Goal: Use online tool/utility: Utilize a website feature to perform a specific function

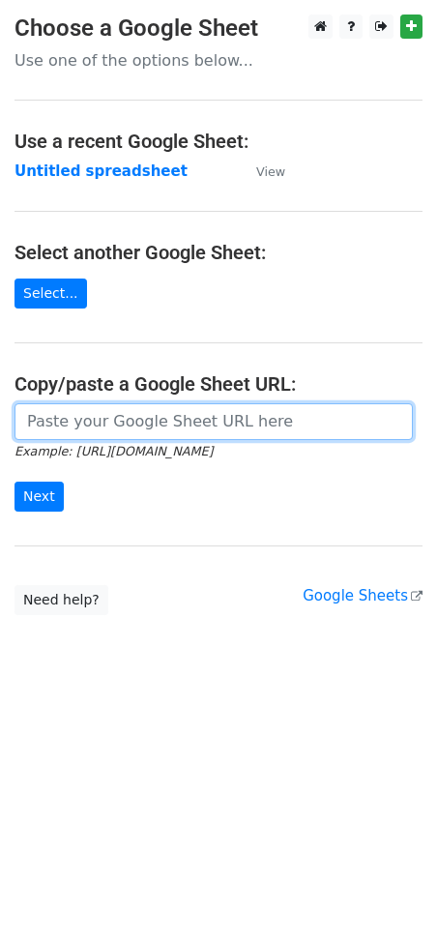
click at [119, 414] on input "url" at bounding box center [214, 421] width 399 height 37
paste input "https://docs.google.com/spreadsheets/d/1NtCWQtMcVBNWmPKGjWEPP9sWdpPhM8Qdu8ghAxU…"
type input "https://docs.google.com/spreadsheets/d/1NtCWQtMcVBNWmPKGjWEPP9sWdpPhM8Qdu8ghAxU…"
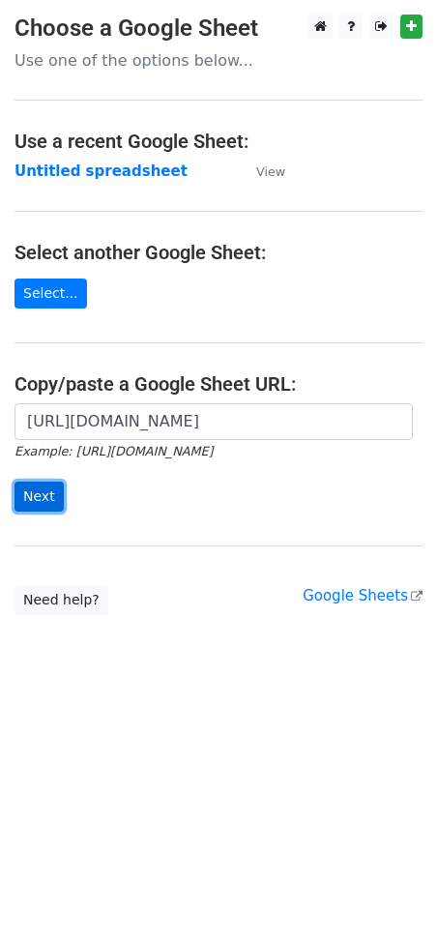
scroll to position [0, 0]
click at [46, 503] on input "Next" at bounding box center [39, 497] width 49 height 30
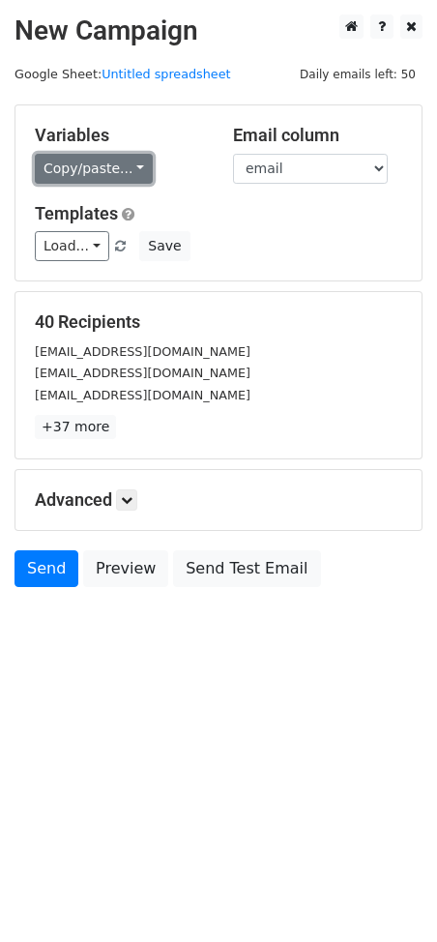
click at [104, 176] on link "Copy/paste..." at bounding box center [94, 169] width 118 height 30
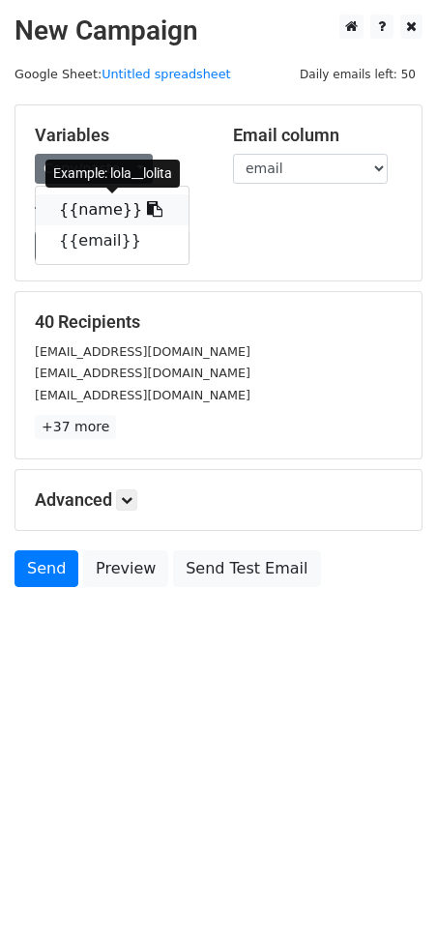
click at [147, 203] on icon at bounding box center [154, 208] width 15 height 15
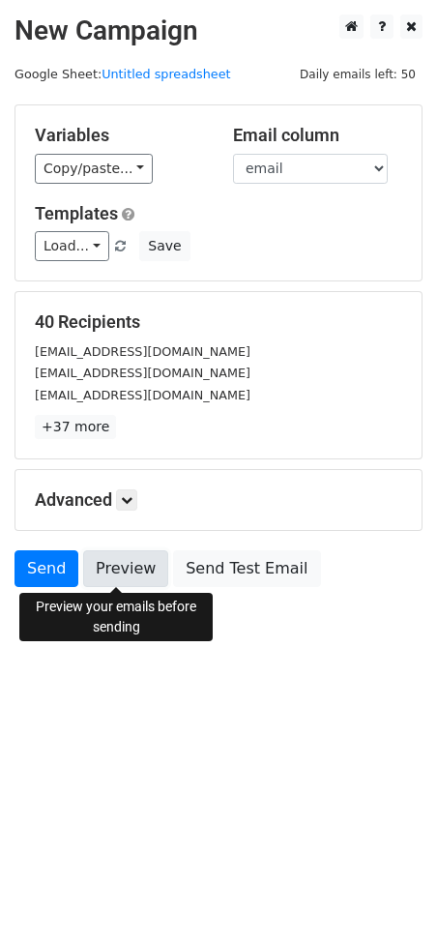
click at [133, 557] on link "Preview" at bounding box center [125, 569] width 85 height 37
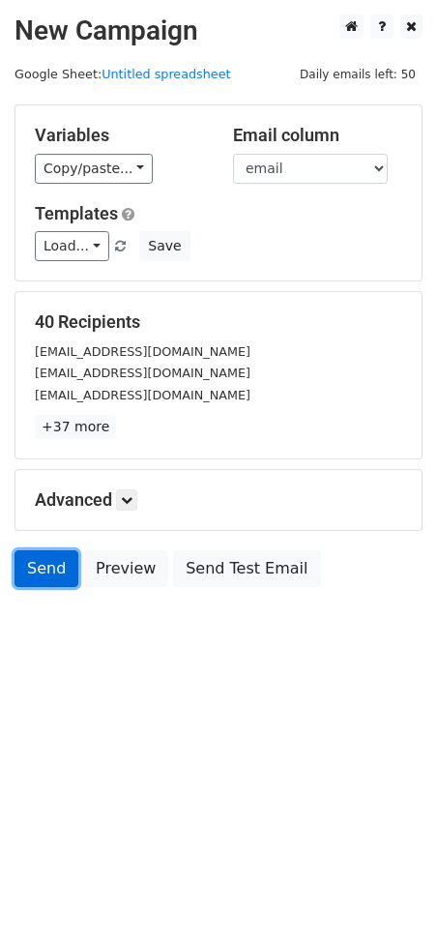
click at [46, 560] on link "Send" at bounding box center [47, 569] width 64 height 37
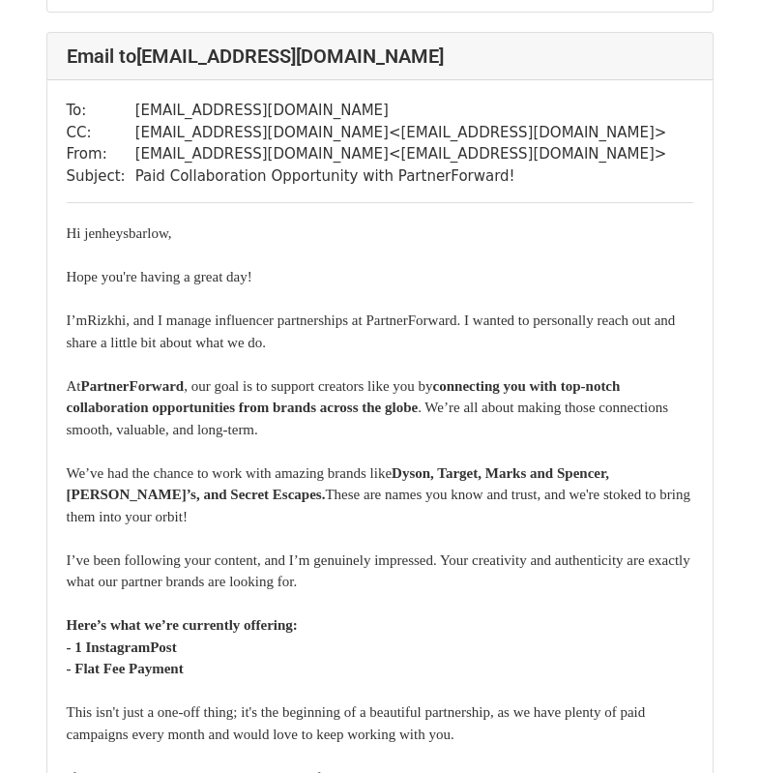
scroll to position [49961, 0]
